Goal: Transaction & Acquisition: Purchase product/service

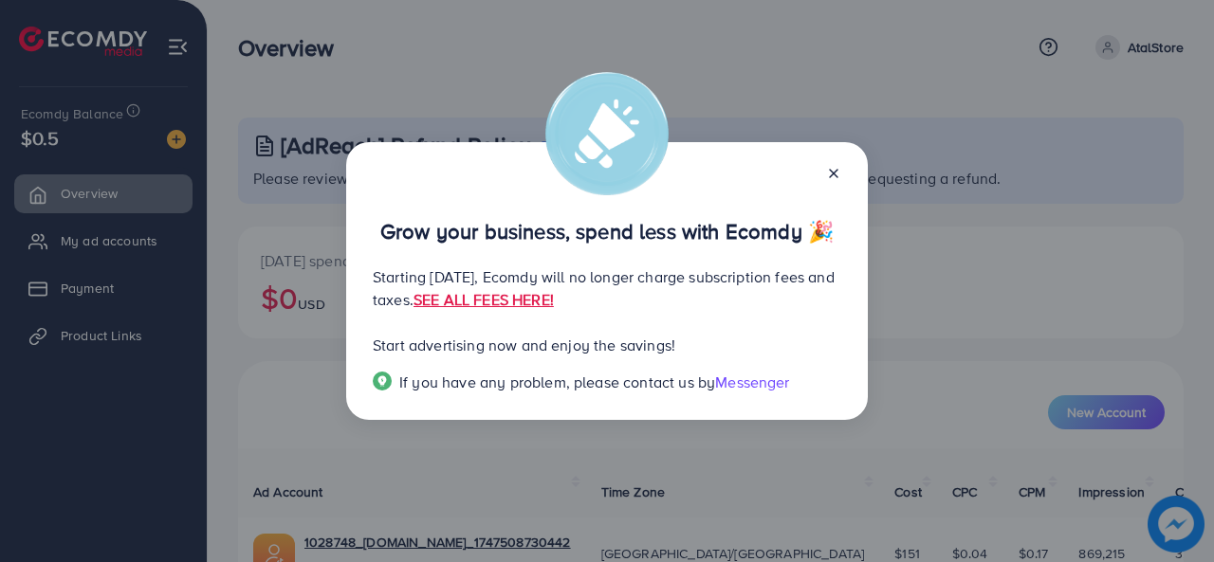
click at [826, 177] on icon at bounding box center [833, 173] width 15 height 15
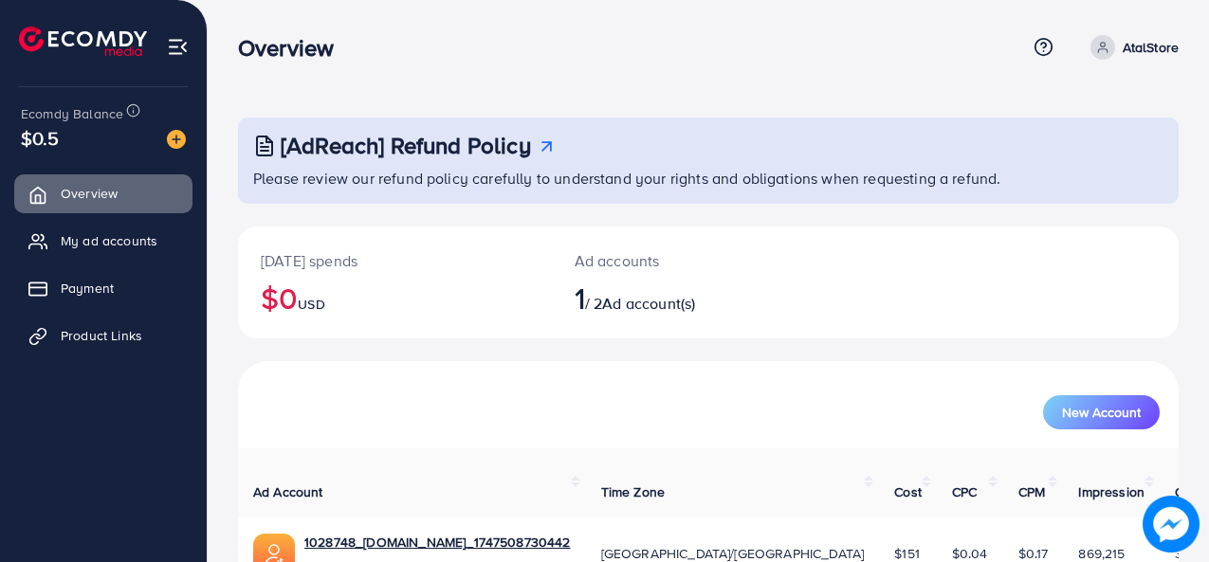
click at [578, 292] on span "1" at bounding box center [580, 298] width 10 height 44
click at [427, 533] on link "1028748_[DOMAIN_NAME]_1747508730442" at bounding box center [437, 542] width 266 height 19
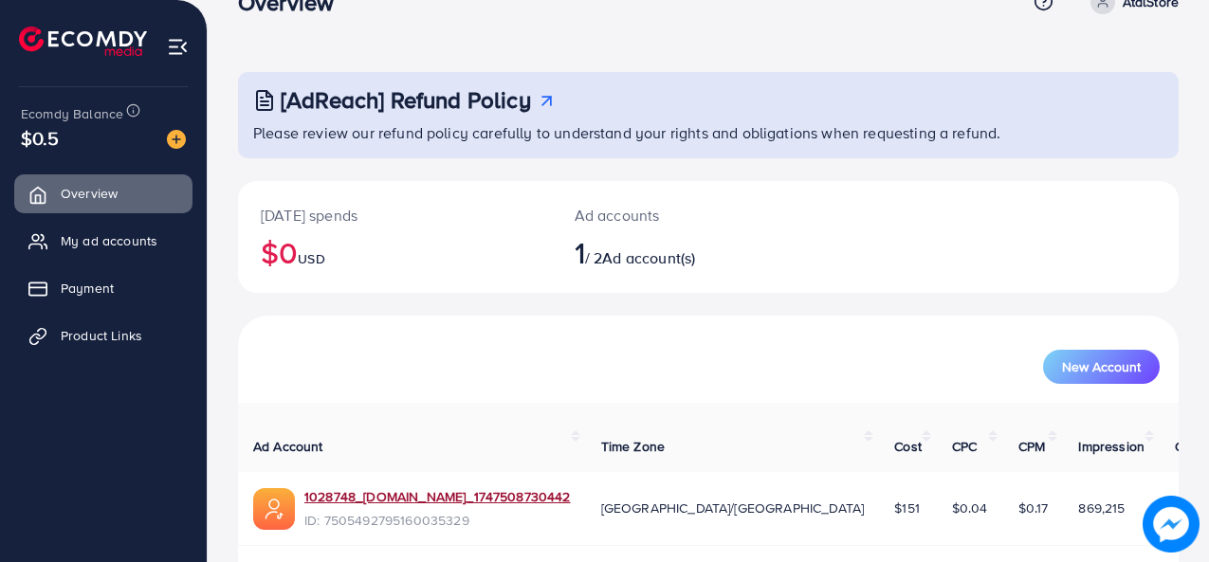
scroll to position [90, 0]
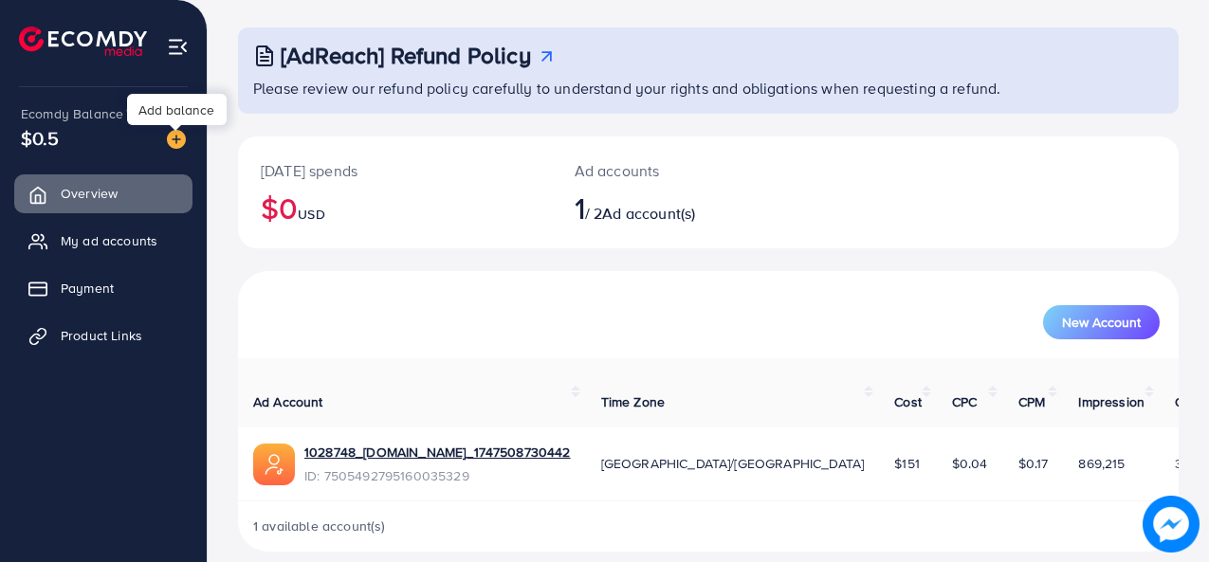
click at [175, 137] on img at bounding box center [176, 139] width 19 height 19
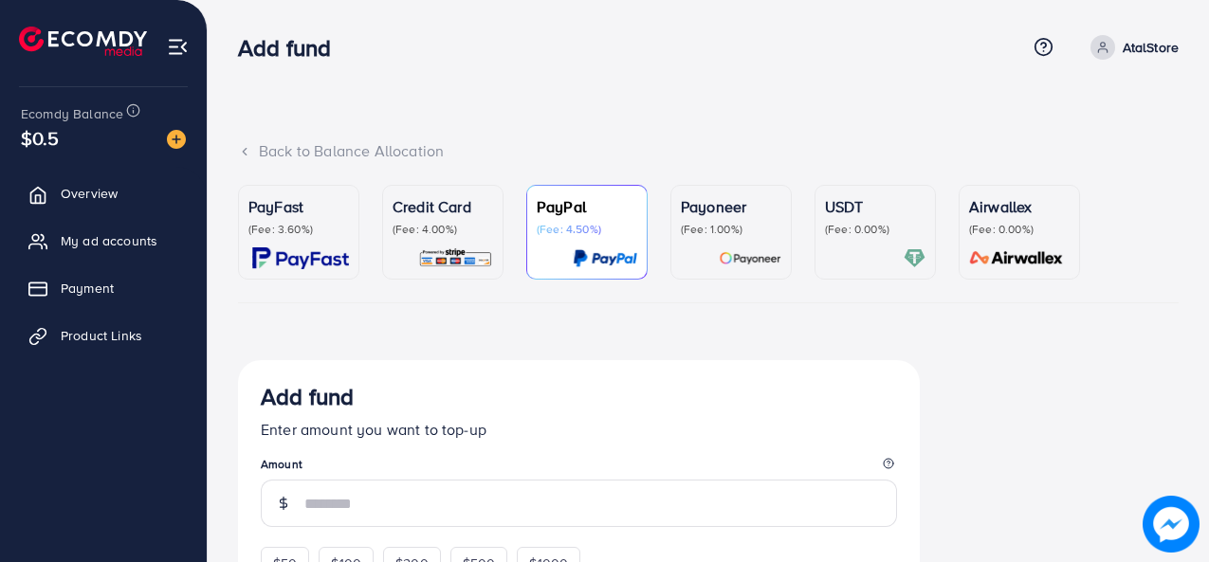
click at [907, 238] on div "USDT (Fee: 0.00%)" at bounding box center [875, 232] width 101 height 74
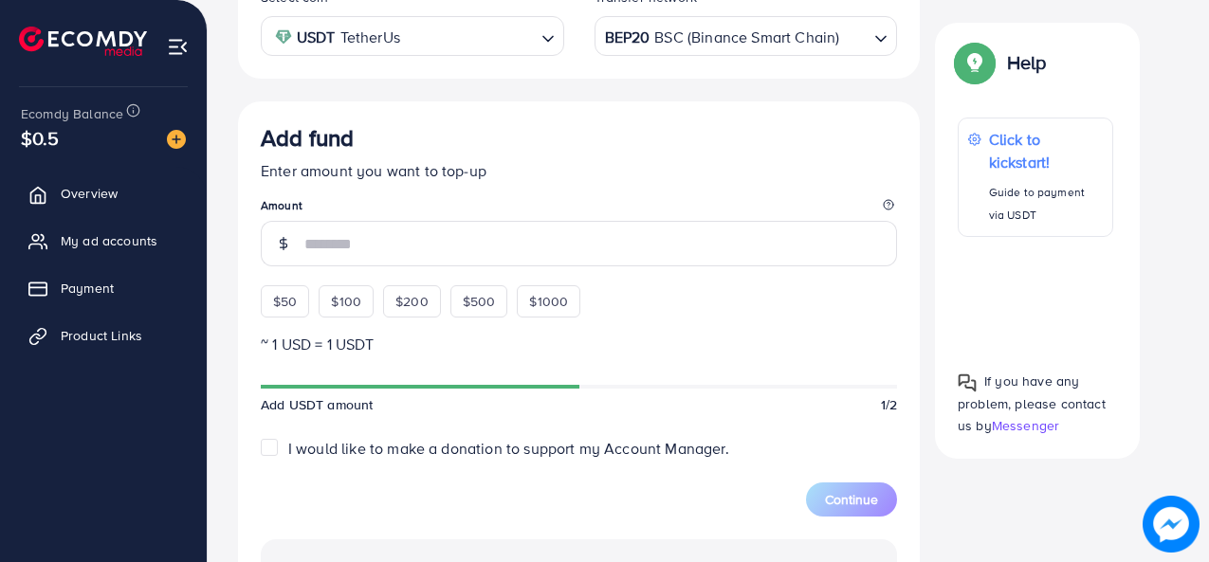
scroll to position [398, 0]
